Goal: Find specific page/section: Find specific page/section

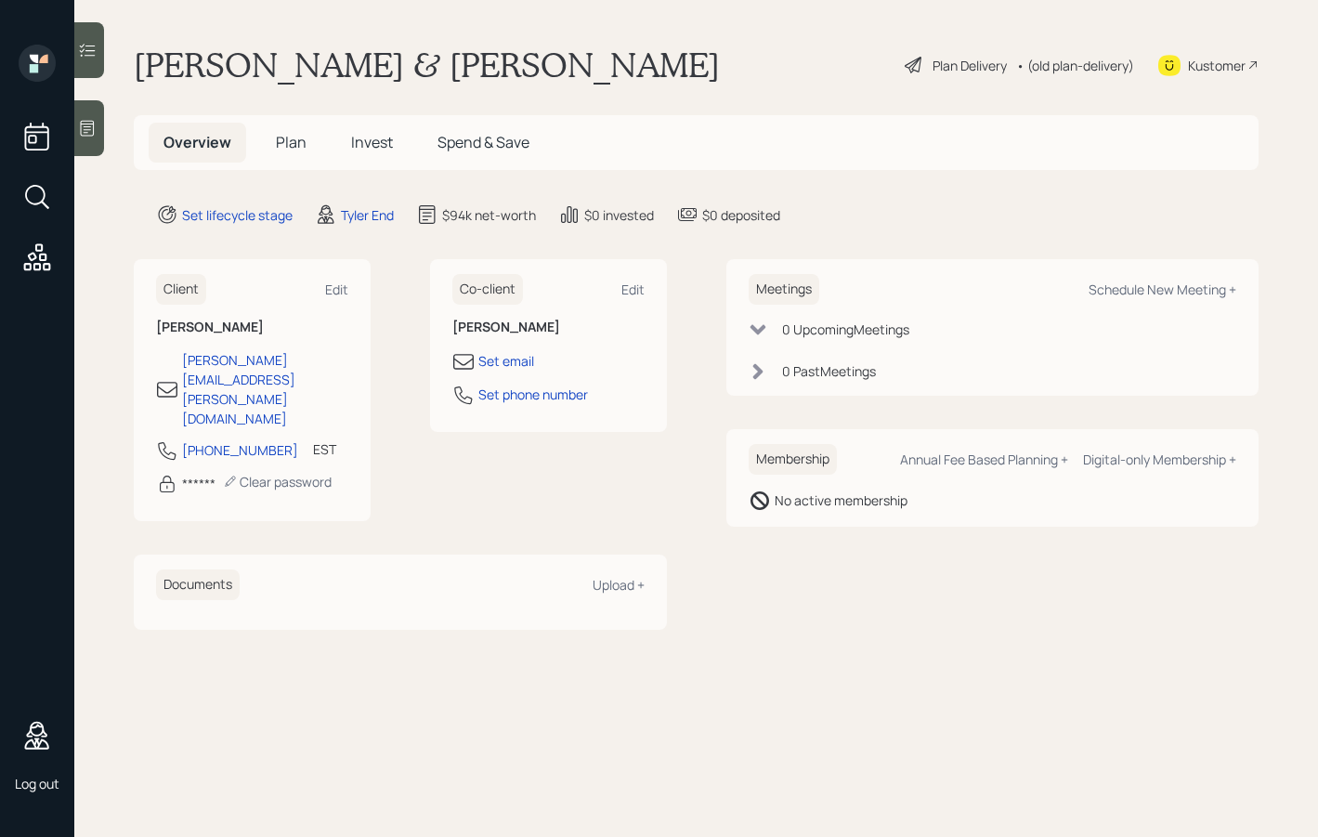
click at [957, 70] on div "Plan Delivery" at bounding box center [969, 66] width 74 height 20
click at [1044, 68] on div "• (old plan-delivery)" at bounding box center [1075, 66] width 118 height 20
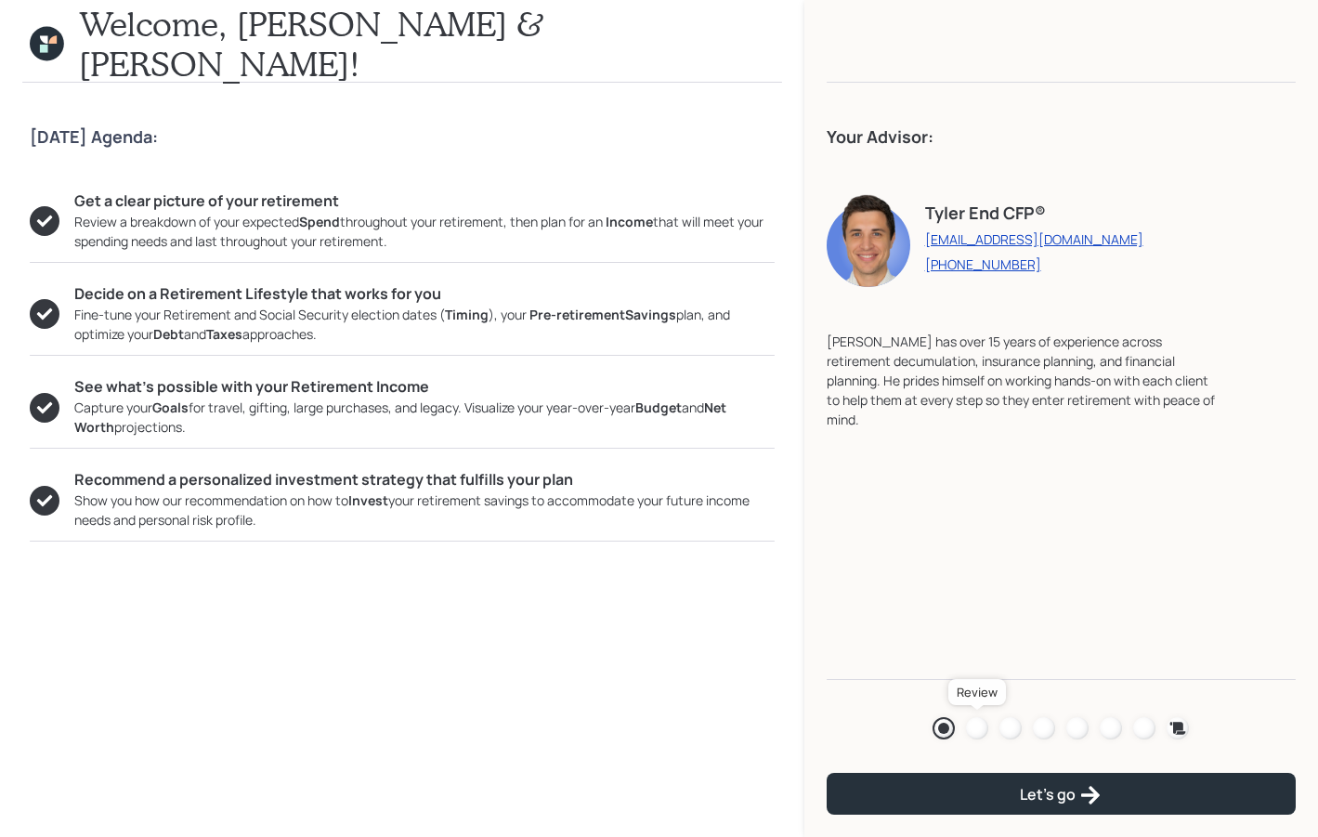
click at [982, 729] on div at bounding box center [977, 728] width 22 height 22
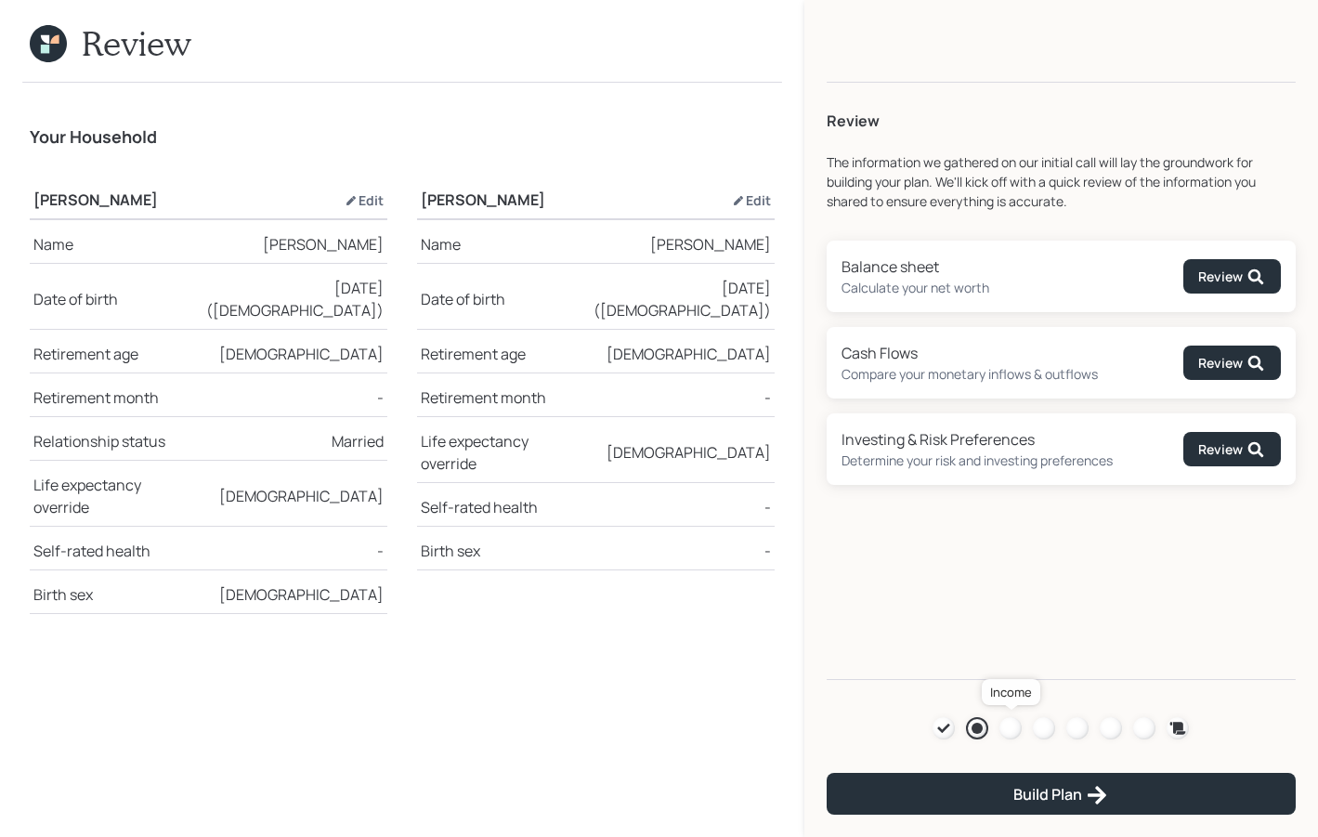
click at [1008, 728] on div at bounding box center [1010, 728] width 22 height 22
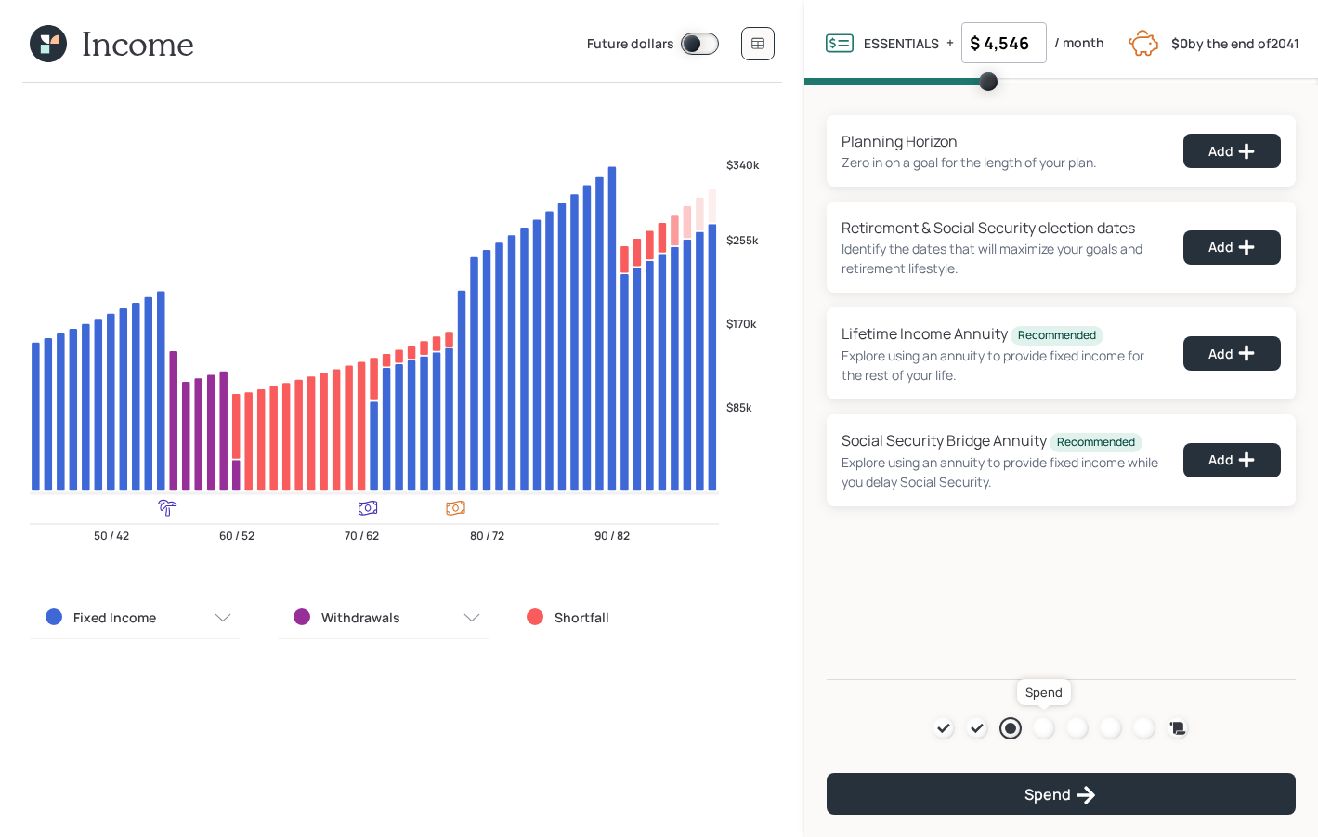
click at [1049, 733] on div at bounding box center [1044, 728] width 22 height 22
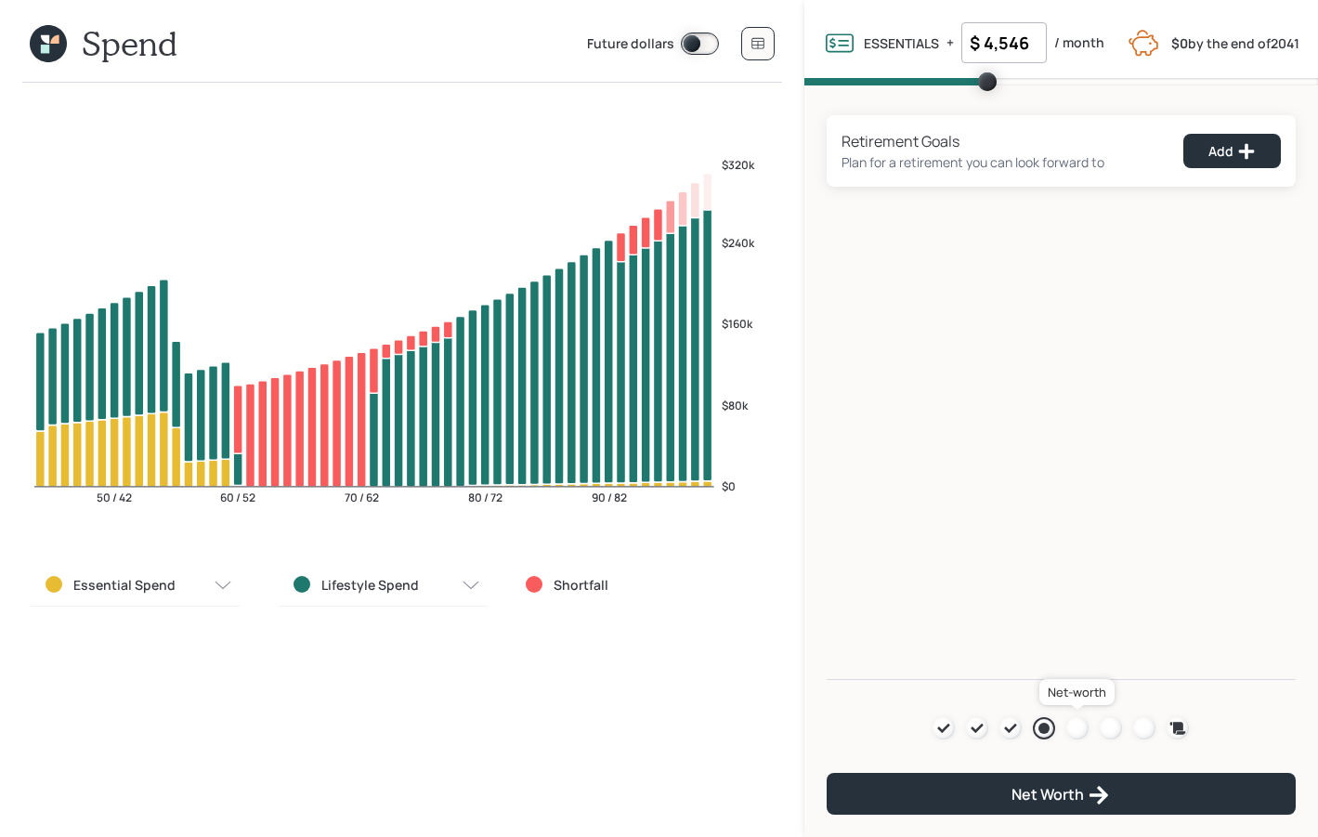
click at [1075, 731] on div at bounding box center [1077, 728] width 22 height 22
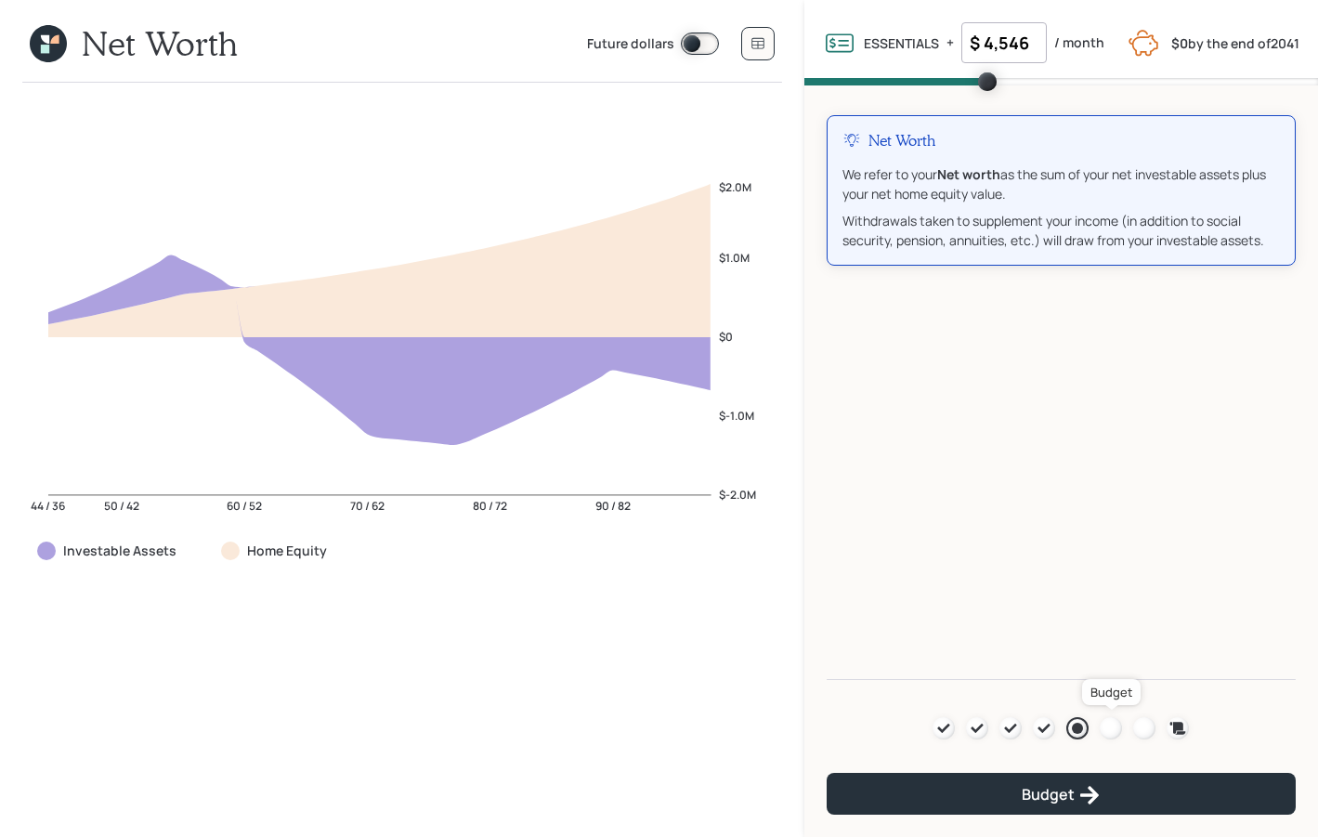
click at [1116, 735] on div at bounding box center [1110, 728] width 22 height 22
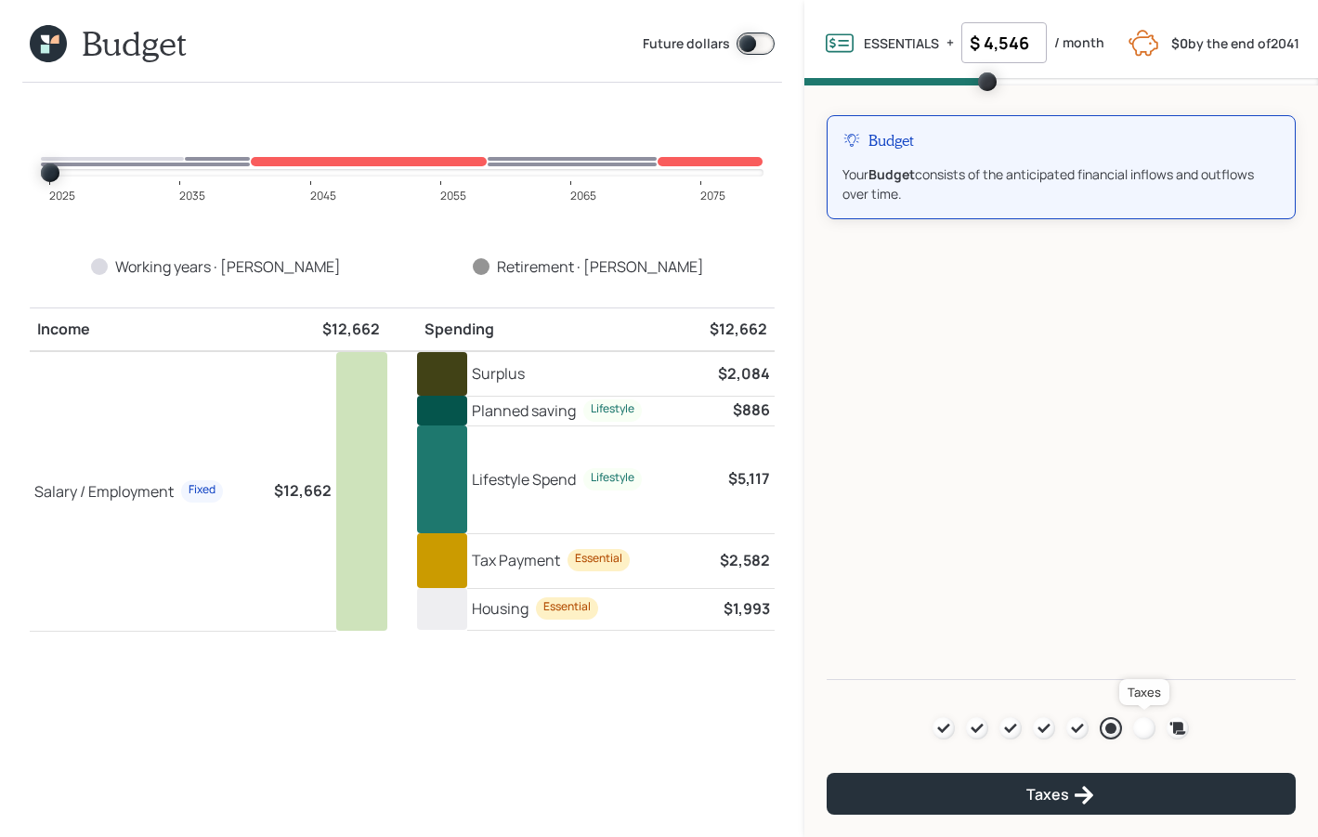
click at [1151, 731] on div at bounding box center [1144, 728] width 22 height 22
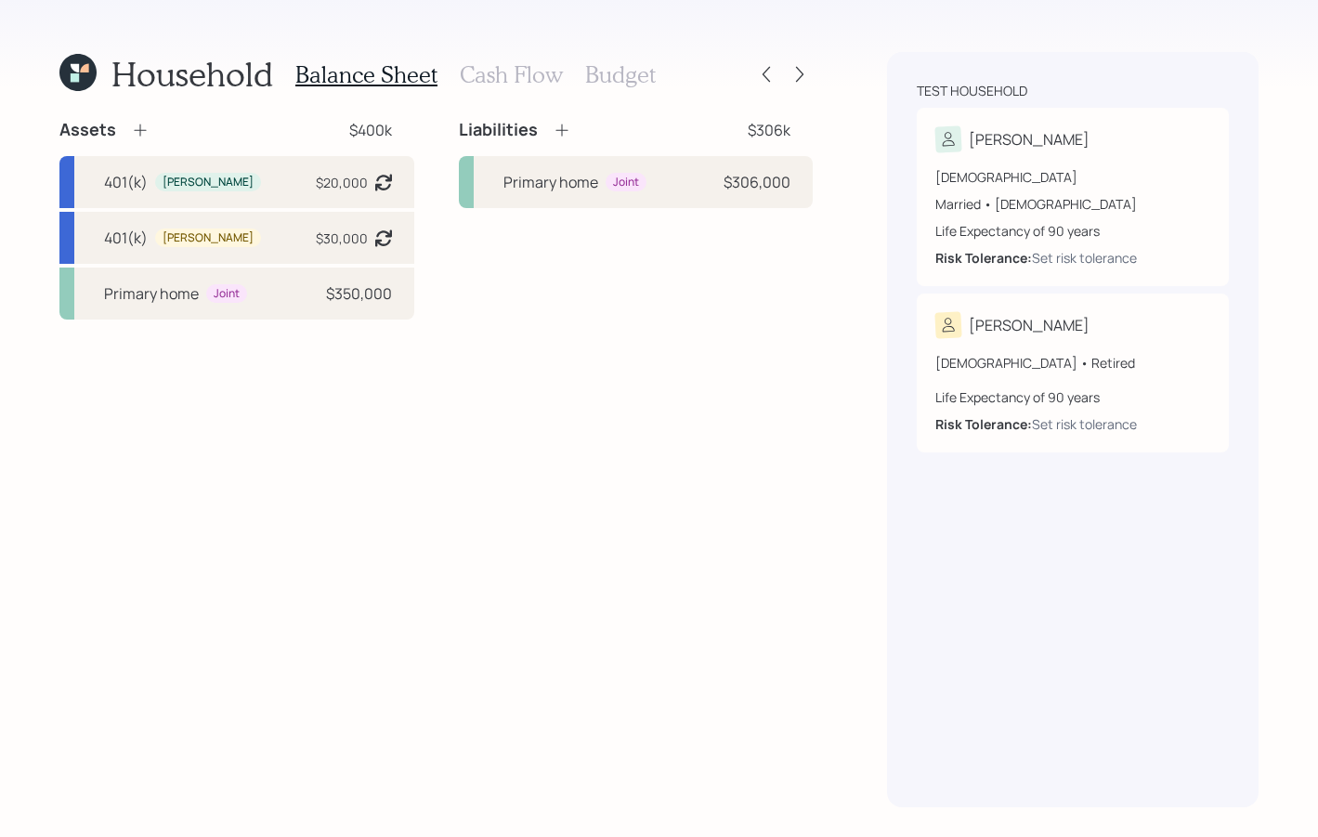
click at [81, 60] on icon at bounding box center [78, 72] width 46 height 46
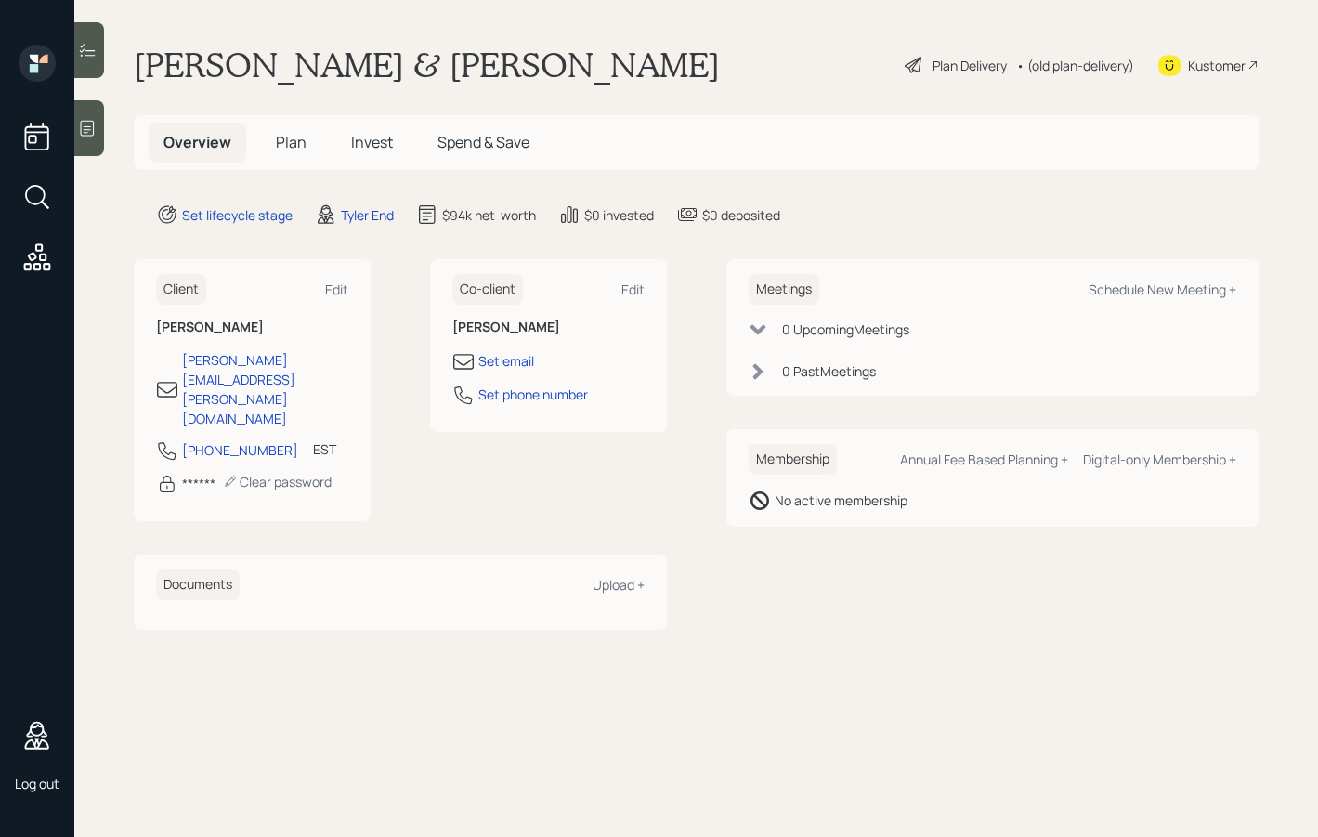
click at [29, 196] on icon at bounding box center [36, 196] width 33 height 33
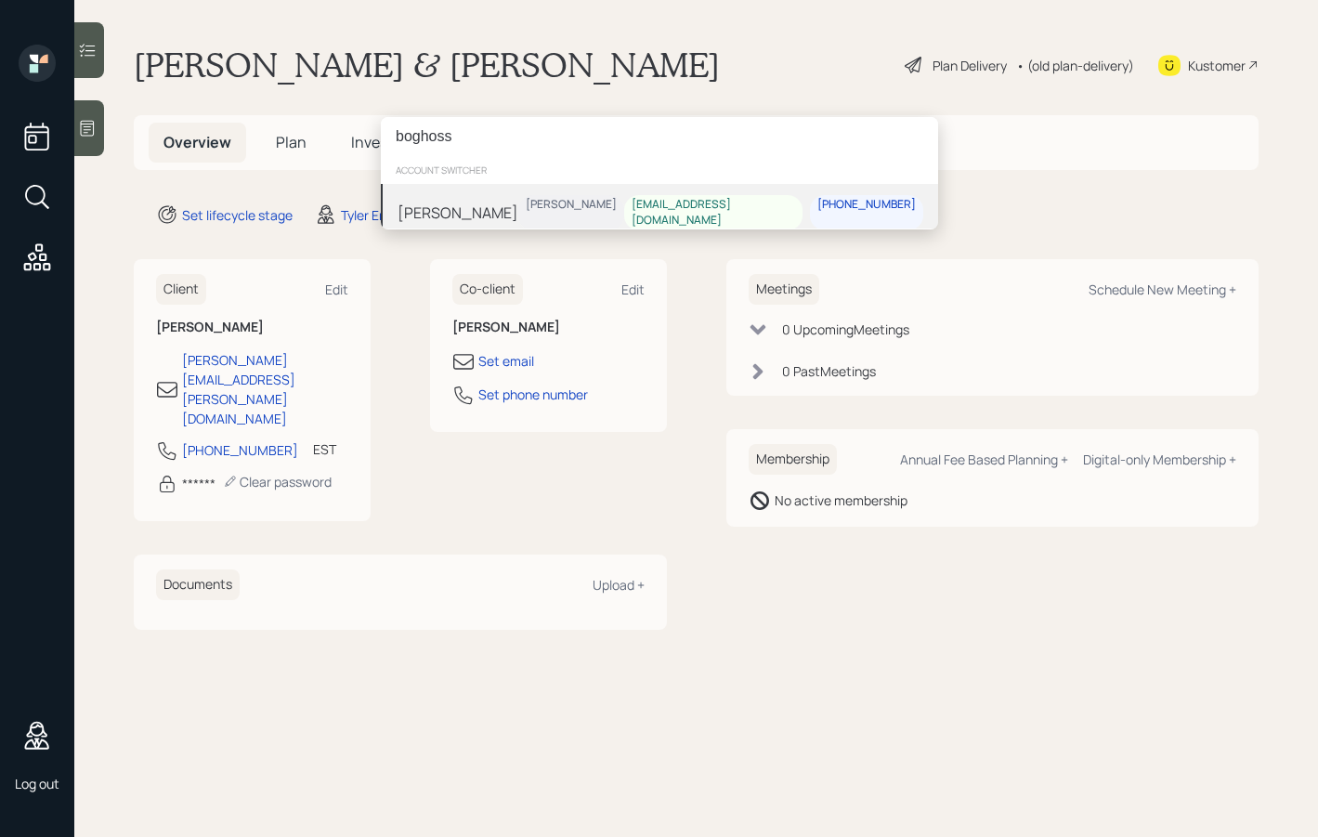
type input "boghoss"
click at [491, 212] on div "[PERSON_NAME]" at bounding box center [457, 213] width 121 height 22
